Goal: Register for event/course

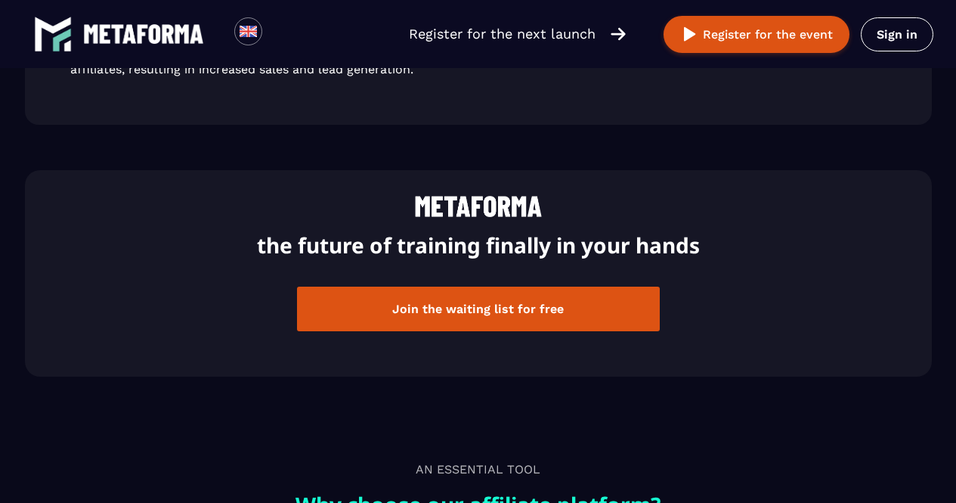
drag, startPoint x: 365, startPoint y: 299, endPoint x: 399, endPoint y: 313, distance: 36.9
click at [399, 313] on button "Join the waiting list for free" at bounding box center [478, 308] width 363 height 45
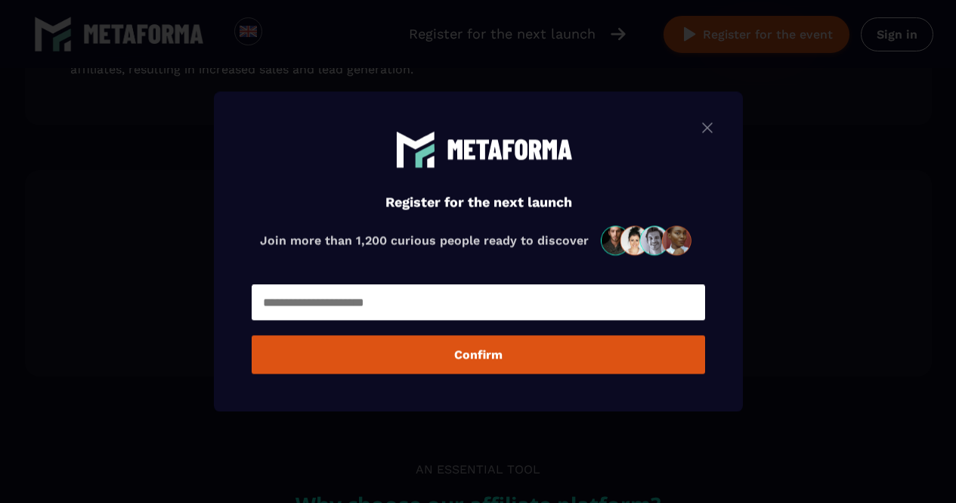
click at [716, 122] on img "Modal window" at bounding box center [707, 127] width 18 height 19
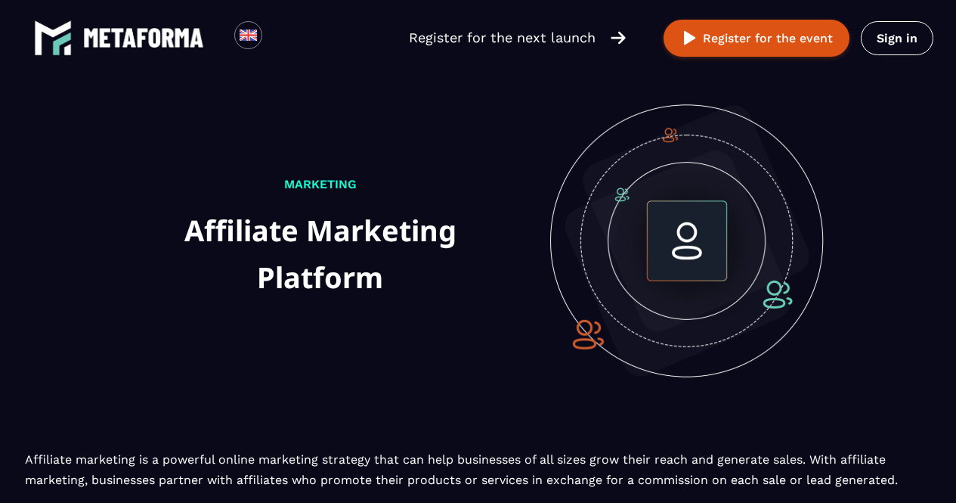
click at [518, 32] on p "Register for the next launch" at bounding box center [502, 37] width 187 height 21
click at [518, 39] on p "Register for the next launch" at bounding box center [502, 37] width 187 height 21
click at [660, 29] on div "Register for the next launch" at bounding box center [536, 37] width 255 height 21
click at [676, 33] on button "Register for the event" at bounding box center [757, 38] width 186 height 37
